Goal: Answer question/provide support: Answer question/provide support

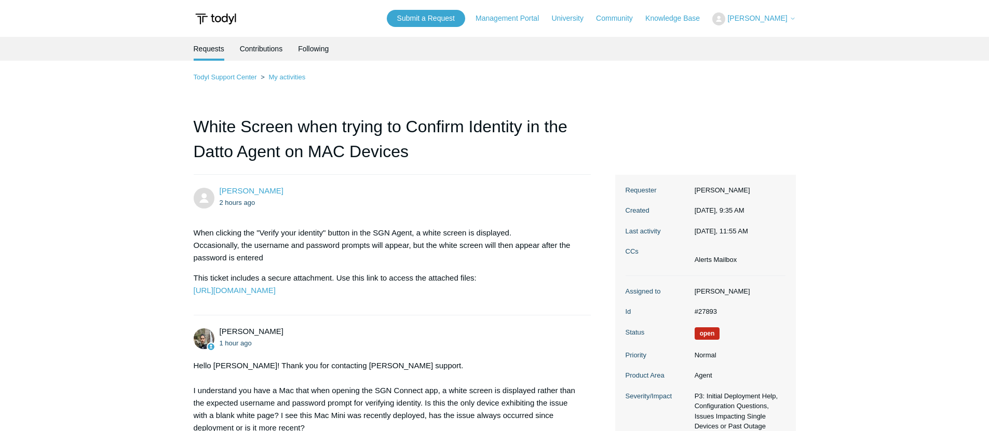
scroll to position [326, 0]
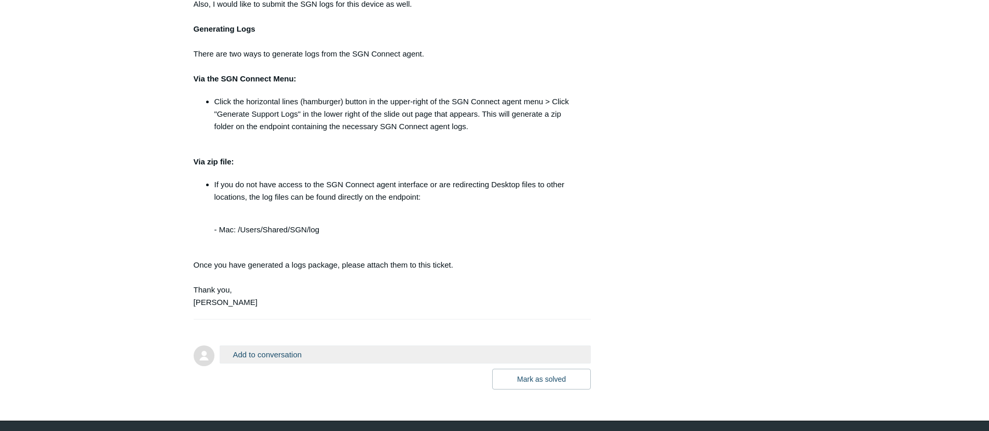
scroll to position [901, 0]
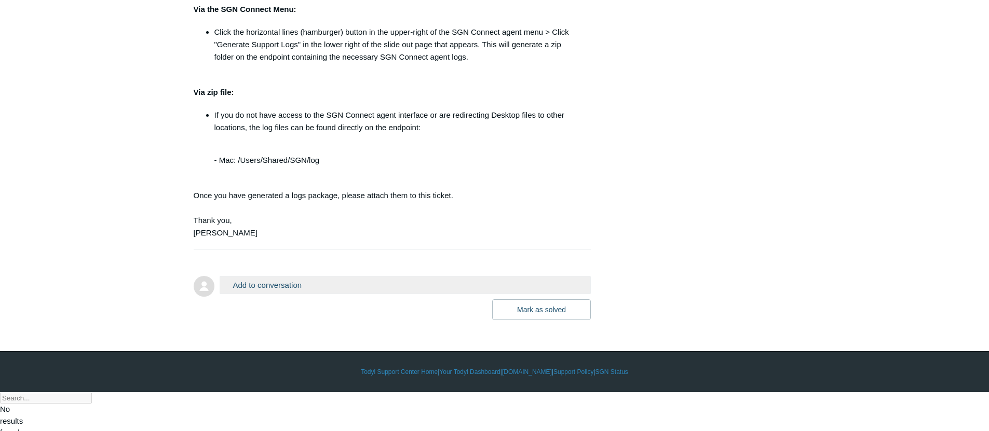
click at [326, 294] on button "Add to conversation" at bounding box center [406, 285] width 372 height 18
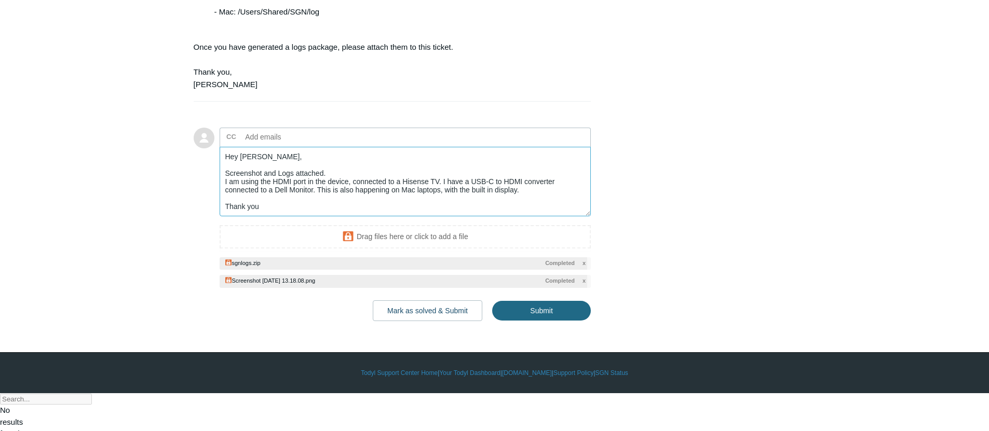
scroll to position [1051, 0]
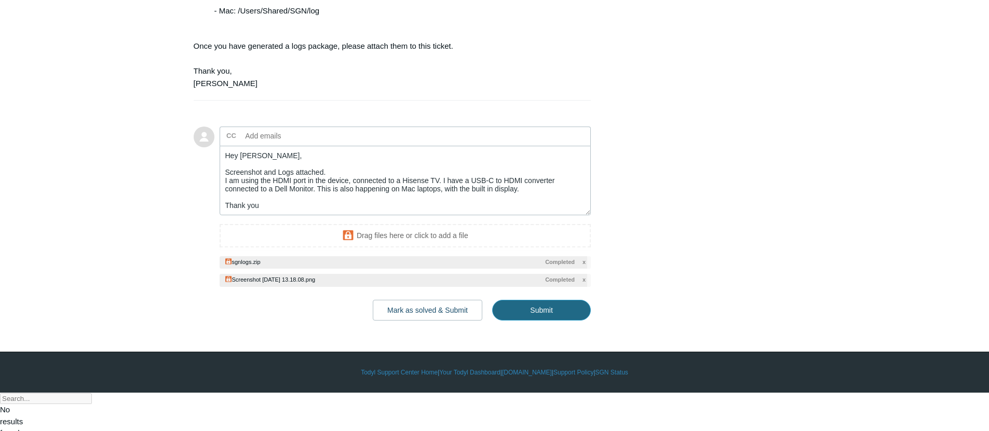
click at [501, 321] on input "Submit" at bounding box center [541, 310] width 99 height 21
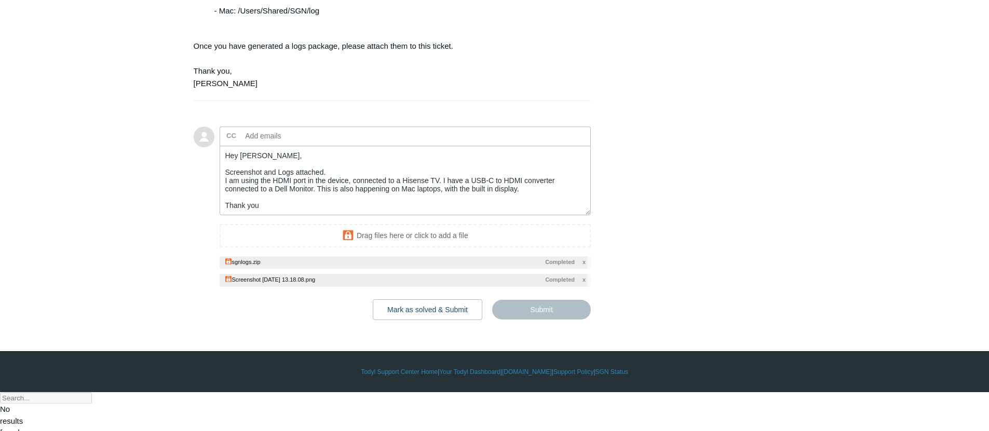
type textarea "Hey Michael, Screenshot and Logs attached. I am using the HDMI port in the devi…"
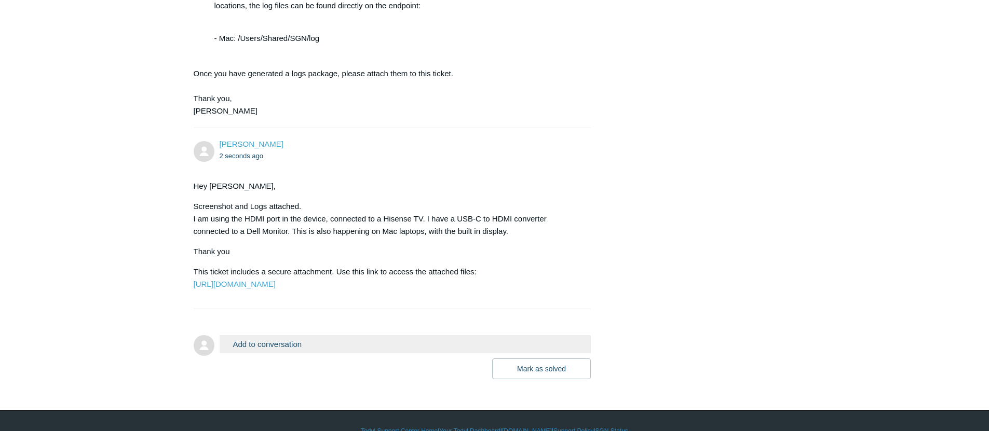
scroll to position [1107, 0]
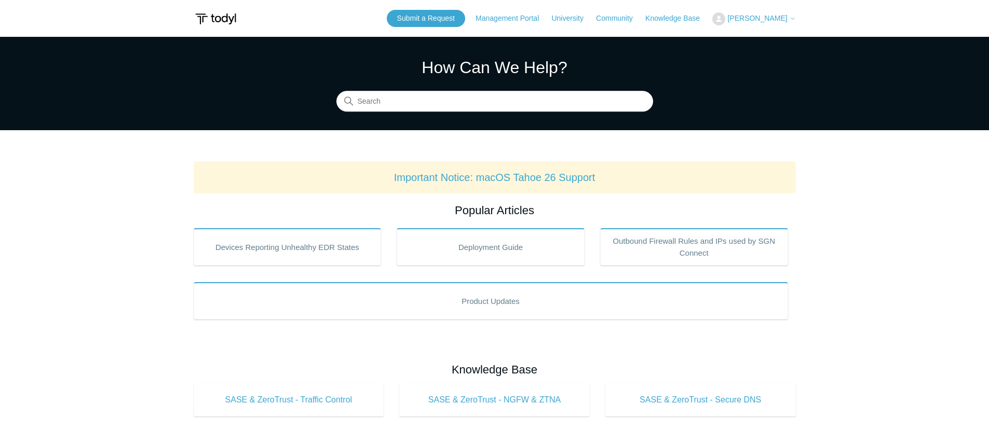
drag, startPoint x: 788, startPoint y: 25, endPoint x: 774, endPoint y: 23, distance: 13.7
click at [787, 25] on div "Submit a Request Management Portal University Community Knowledge Base Aaron Lu…" at bounding box center [591, 18] width 409 height 17
click at [774, 23] on button "[PERSON_NAME]" at bounding box center [753, 18] width 83 height 13
click at [762, 41] on link "My Support Requests" at bounding box center [762, 41] width 101 height 18
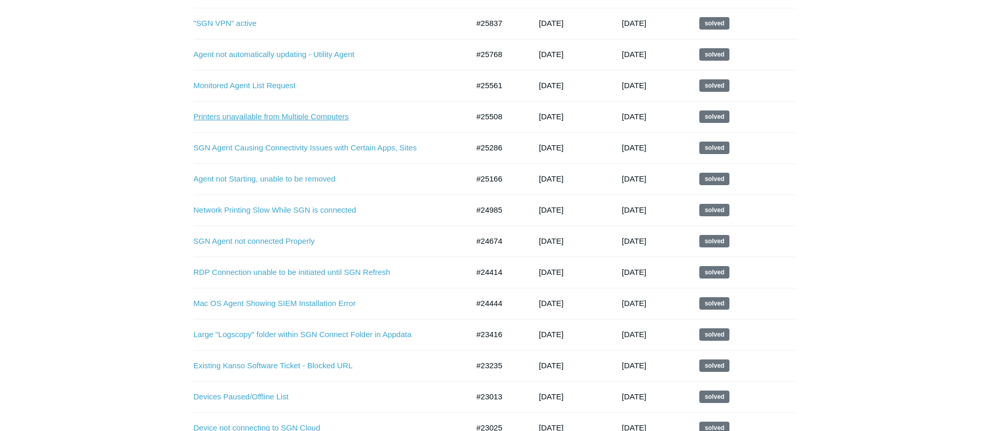
scroll to position [482, 0]
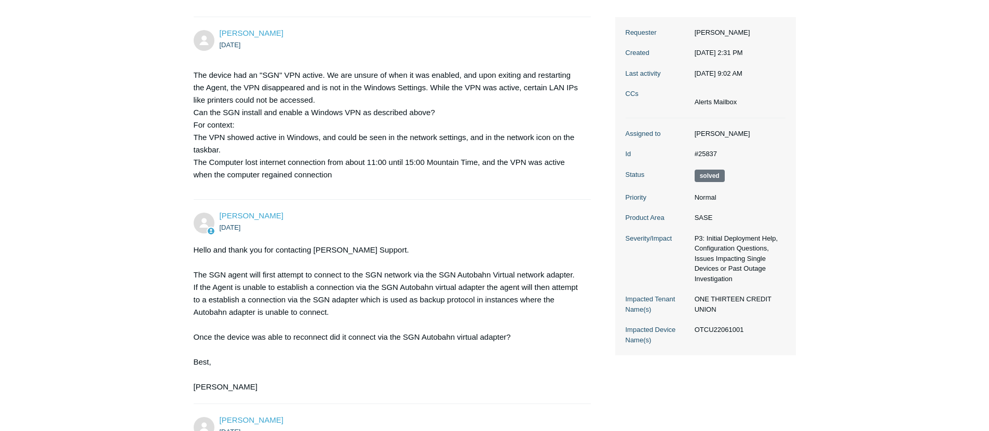
scroll to position [213, 0]
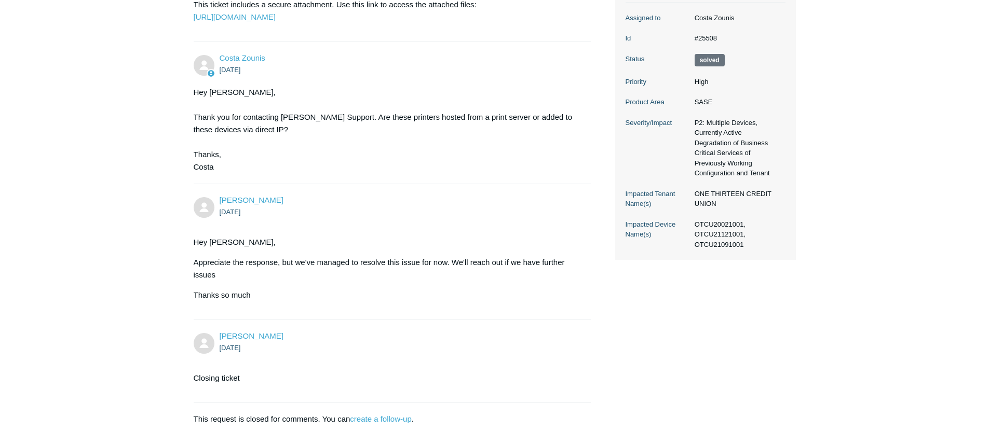
scroll to position [62, 0]
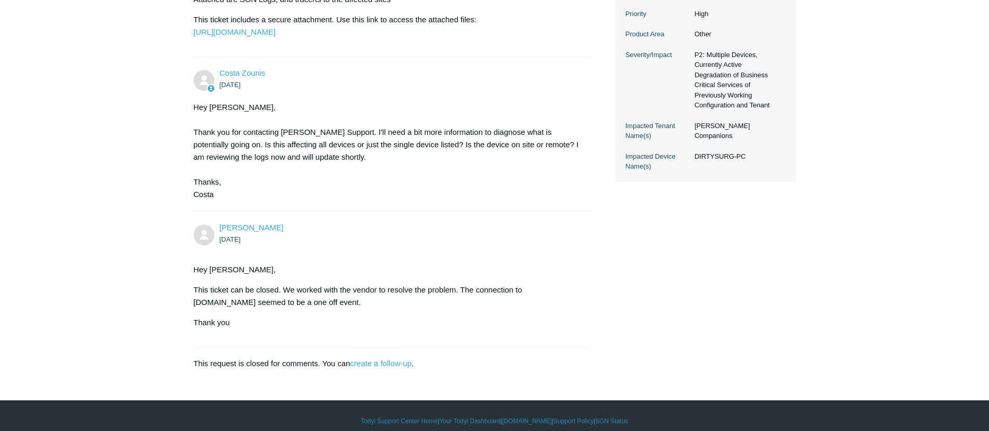
scroll to position [377, 0]
